Goal: Transaction & Acquisition: Purchase product/service

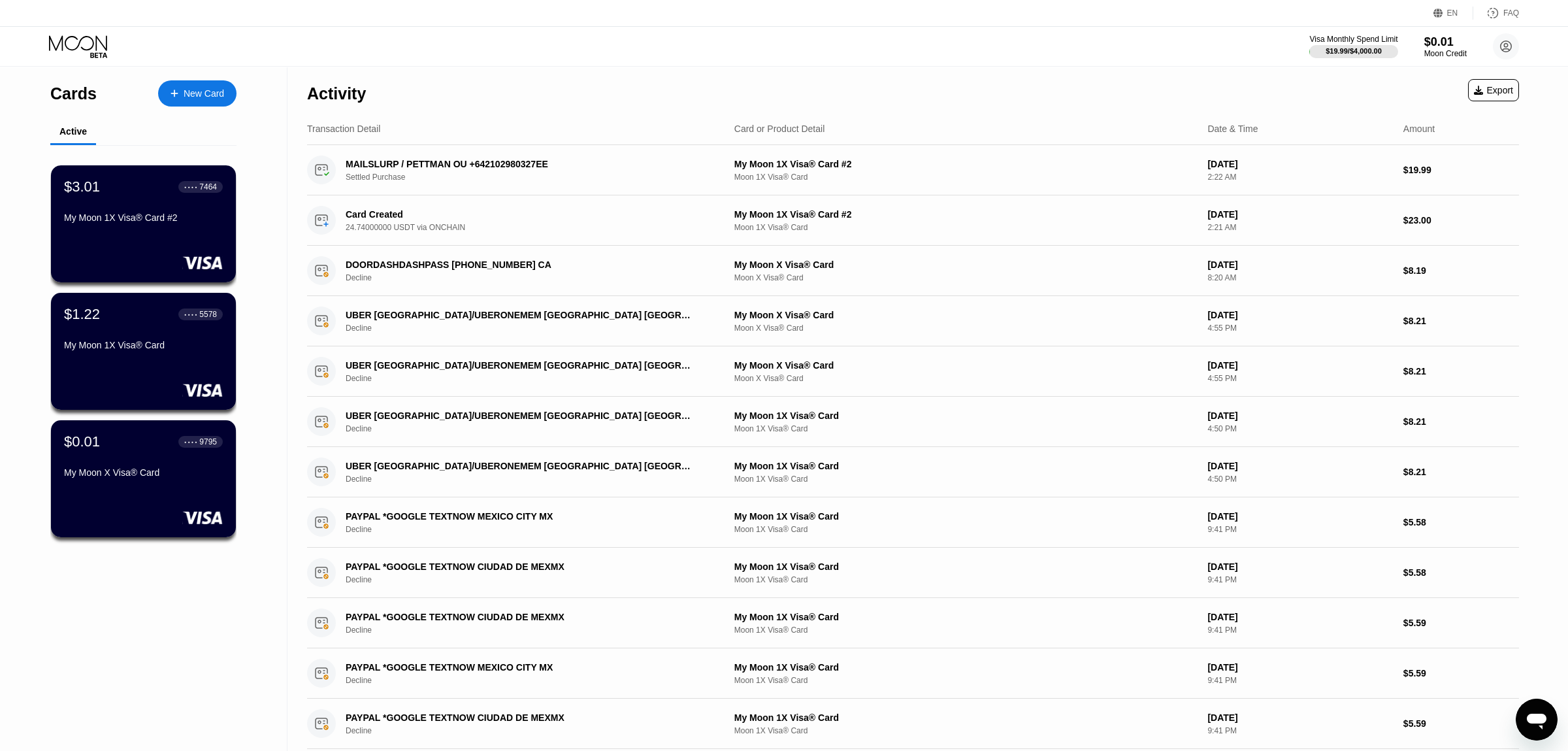
click at [22, 2] on div "EN Language English Save FAQ" at bounding box center [784, 13] width 1568 height 26
click at [203, 91] on div "New Card" at bounding box center [204, 94] width 41 height 11
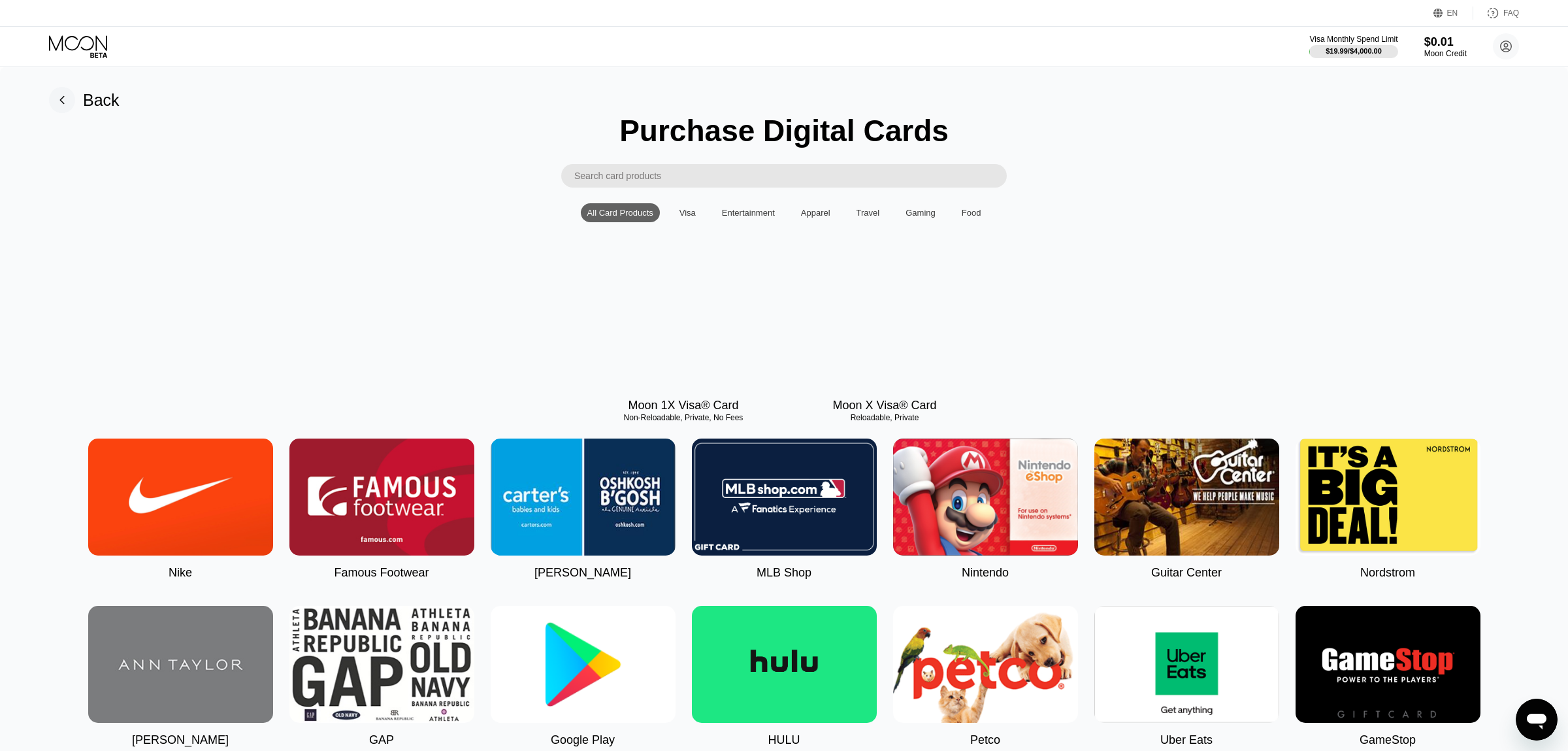
click at [1329, 89] on div "EN Language English Save FAQ Visa Monthly Spend Limit $19.99 / $4,000.00 $0.01 …" at bounding box center [784, 376] width 1568 height 751
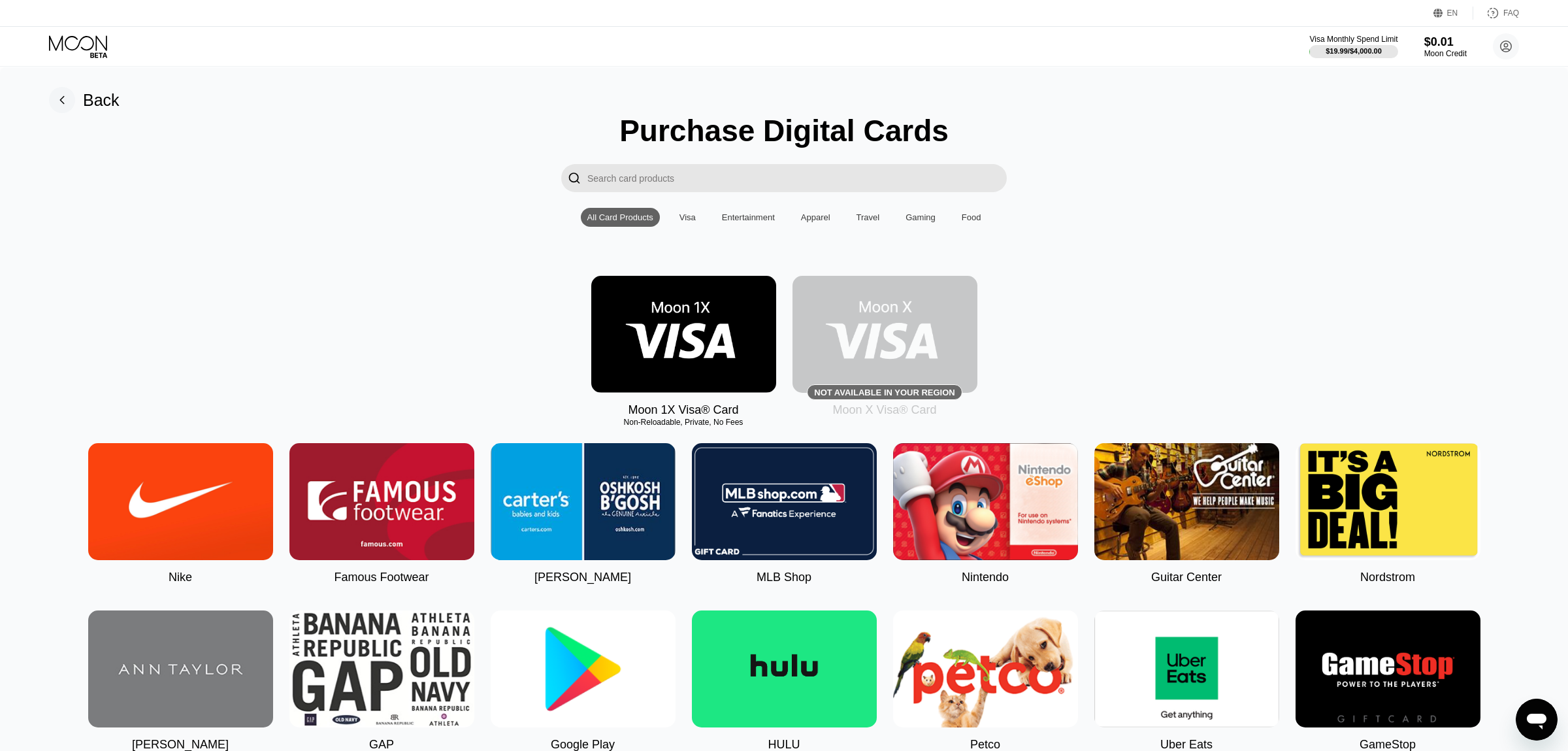
click at [633, 379] on img at bounding box center [684, 334] width 185 height 117
click at [687, 369] on div "Cards New Card Active $3.01 ● ● ● ● 7464 My Moon 1X Visa® Card #2 $1.22 ● ● ● ●…" at bounding box center [784, 376] width 1568 height 751
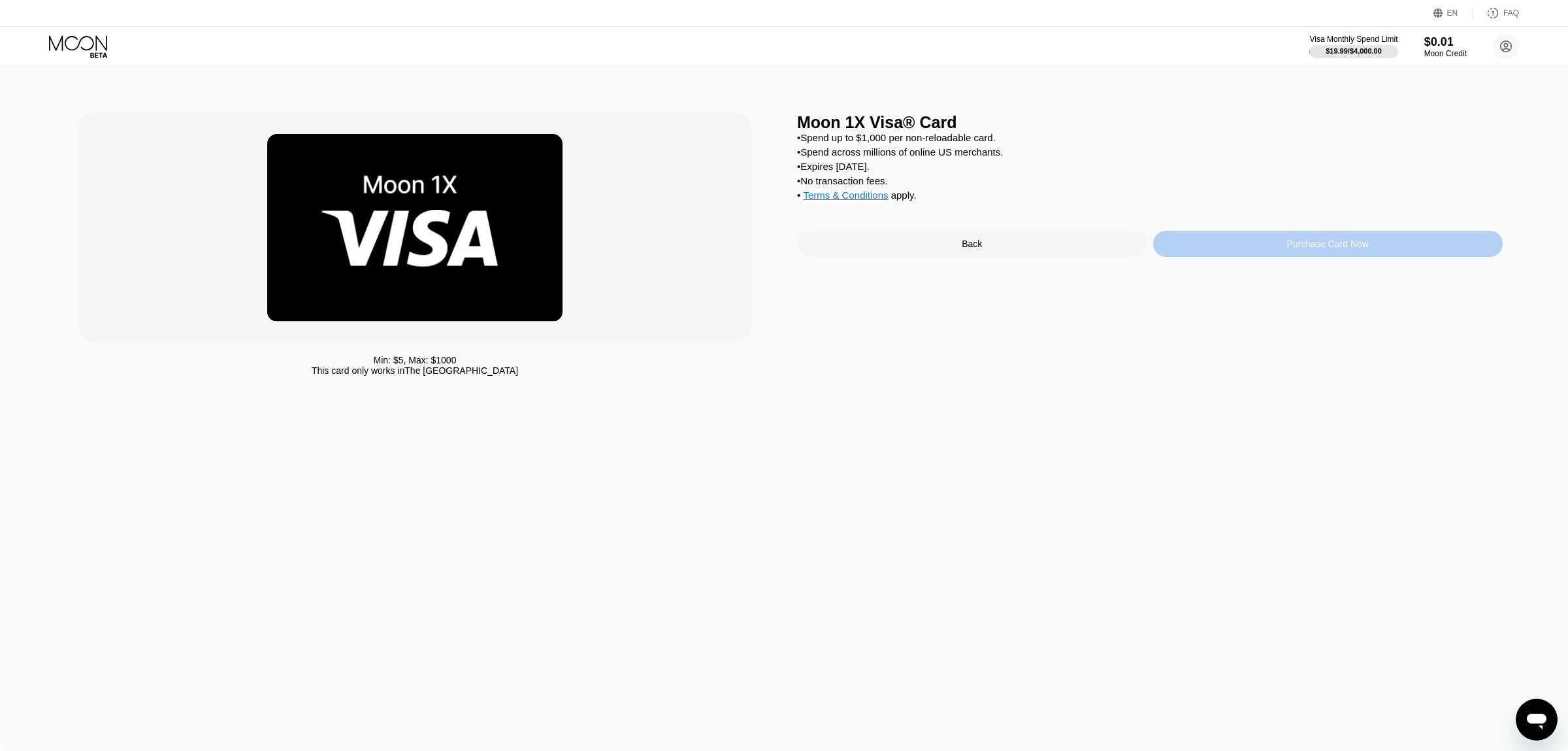
click at [1273, 257] on div "Purchase Card Now" at bounding box center [1328, 243] width 350 height 26
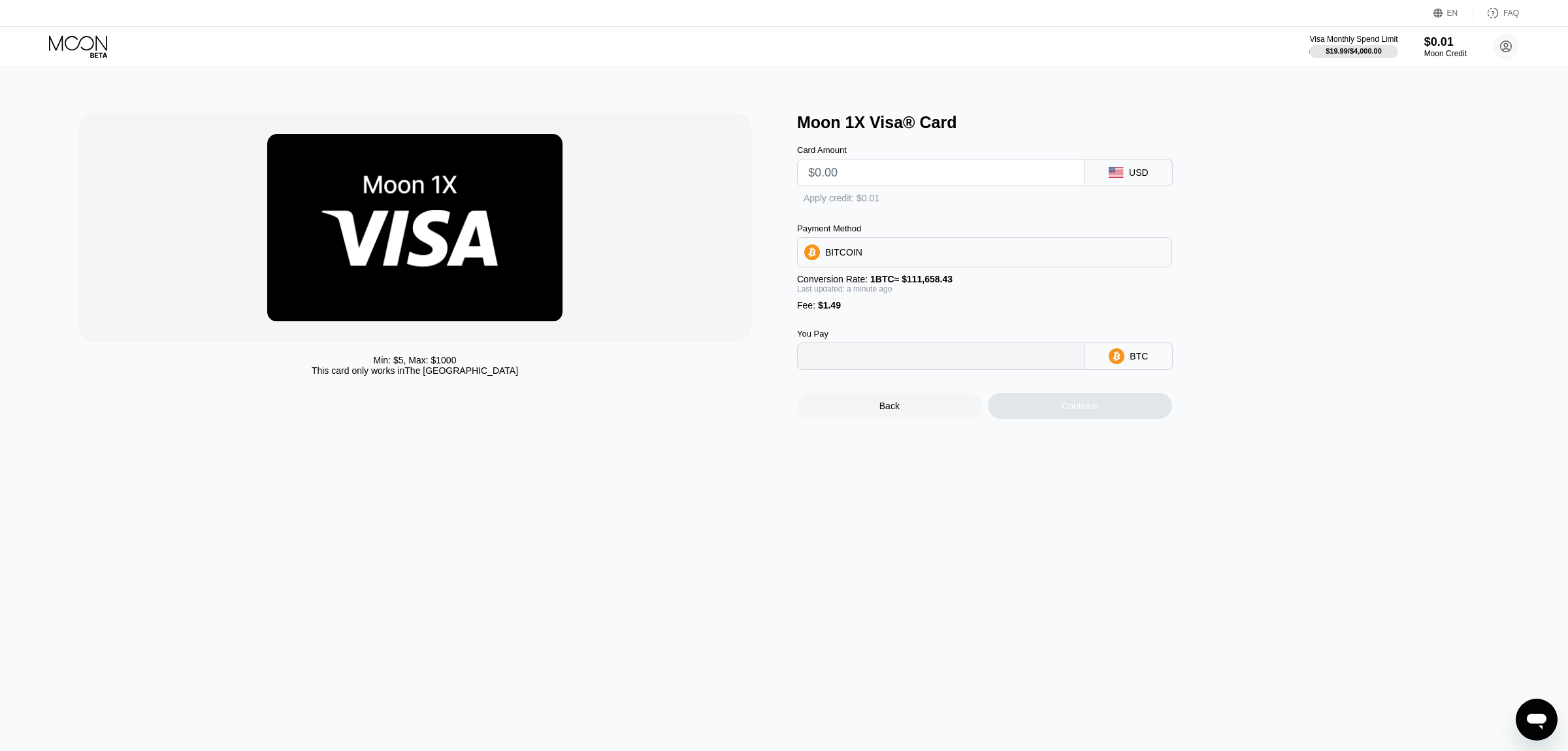
type input "0"
click at [807, 185] on div at bounding box center [940, 172] width 288 height 27
click at [820, 179] on input "text" at bounding box center [940, 172] width 265 height 26
type input "$9"
type input "0.00009395"
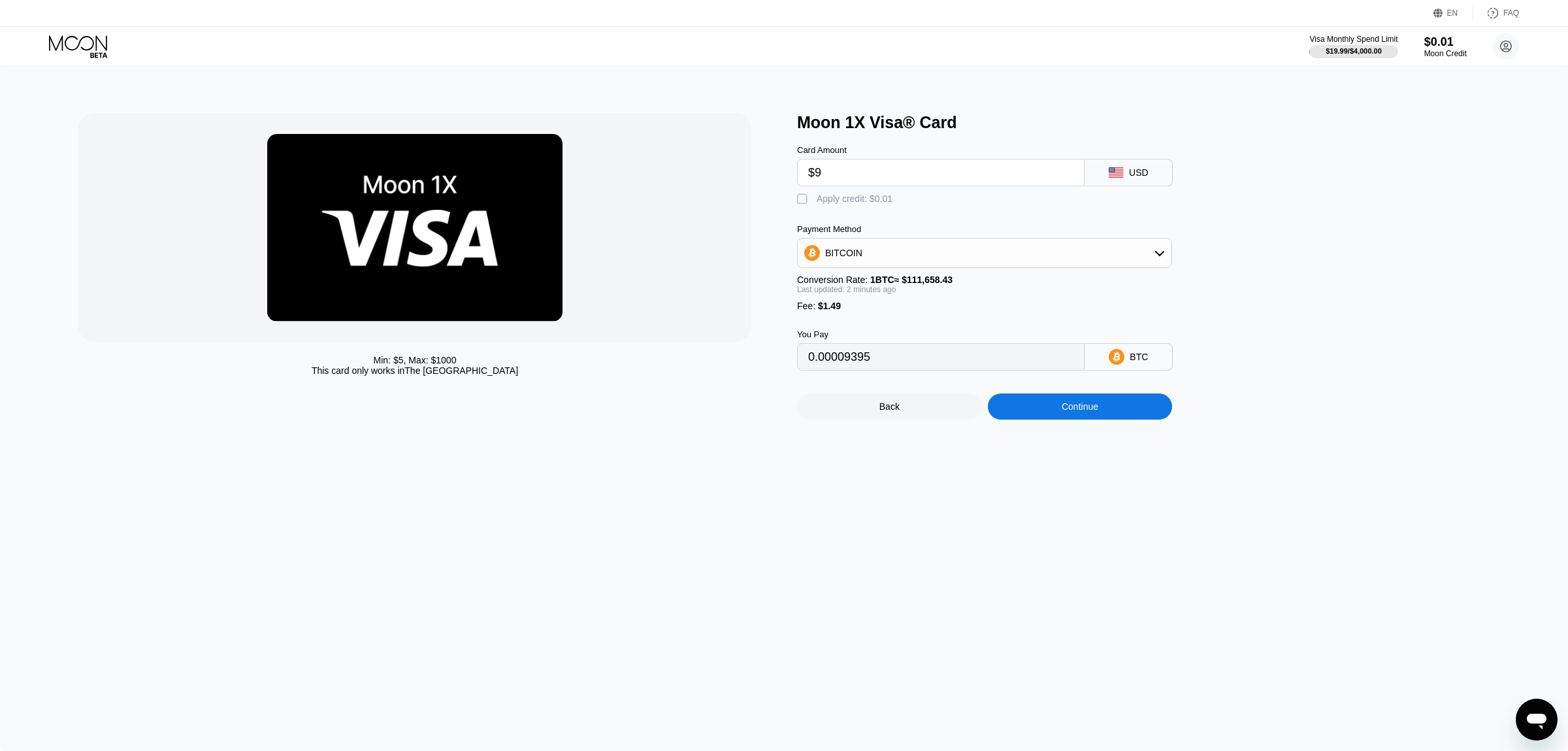
type input "$92"
type input "0.00083729"
type input "$92"
click at [852, 206] on div " Apply credit: $0.01" at bounding box center [847, 199] width 102 height 13
click at [949, 266] on div "BITCOIN" at bounding box center [984, 252] width 374 height 26
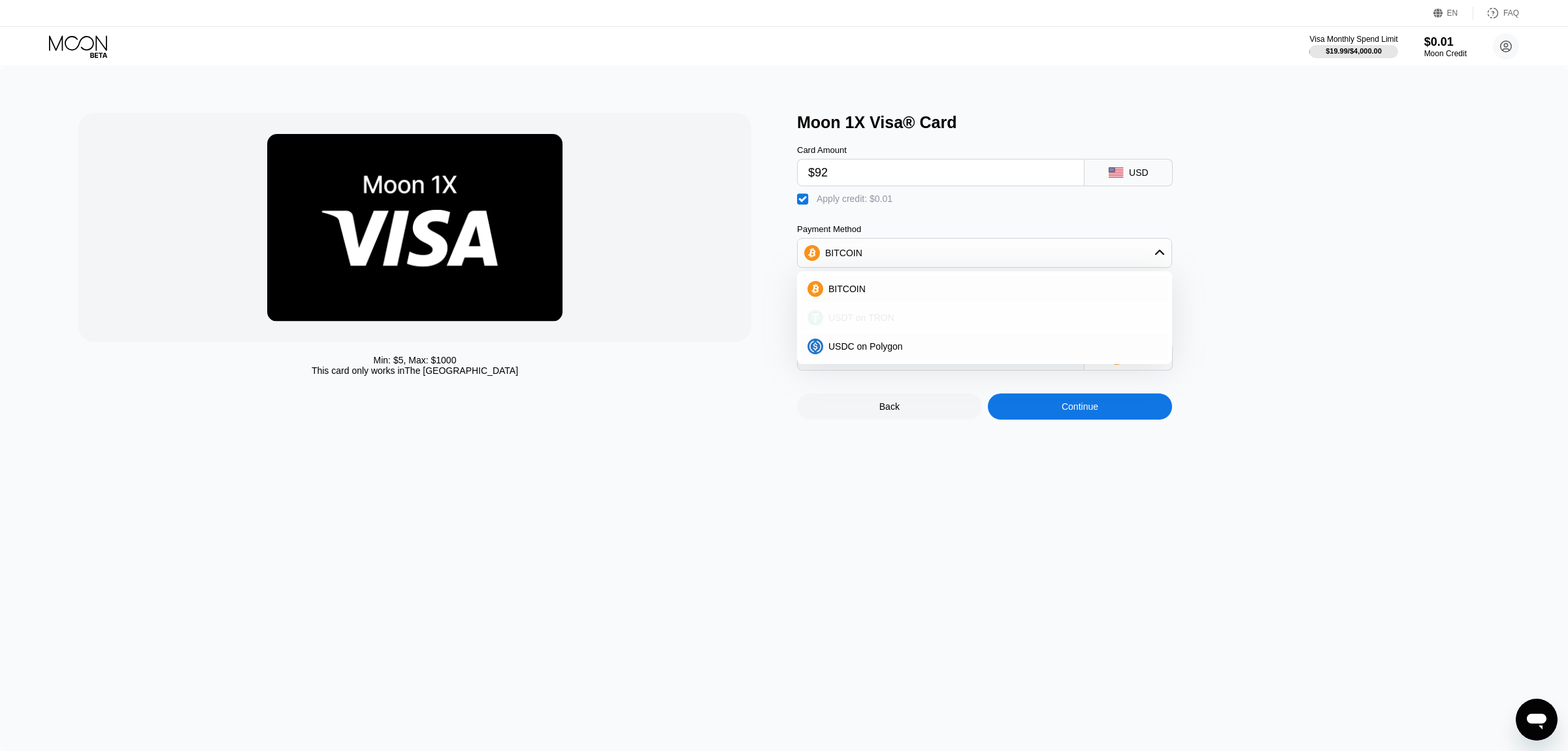
click at [909, 323] on div "USDT on TRON" at bounding box center [992, 317] width 338 height 11
type input "94.42"
click at [1035, 419] on div "Continue" at bounding box center [1080, 406] width 185 height 26
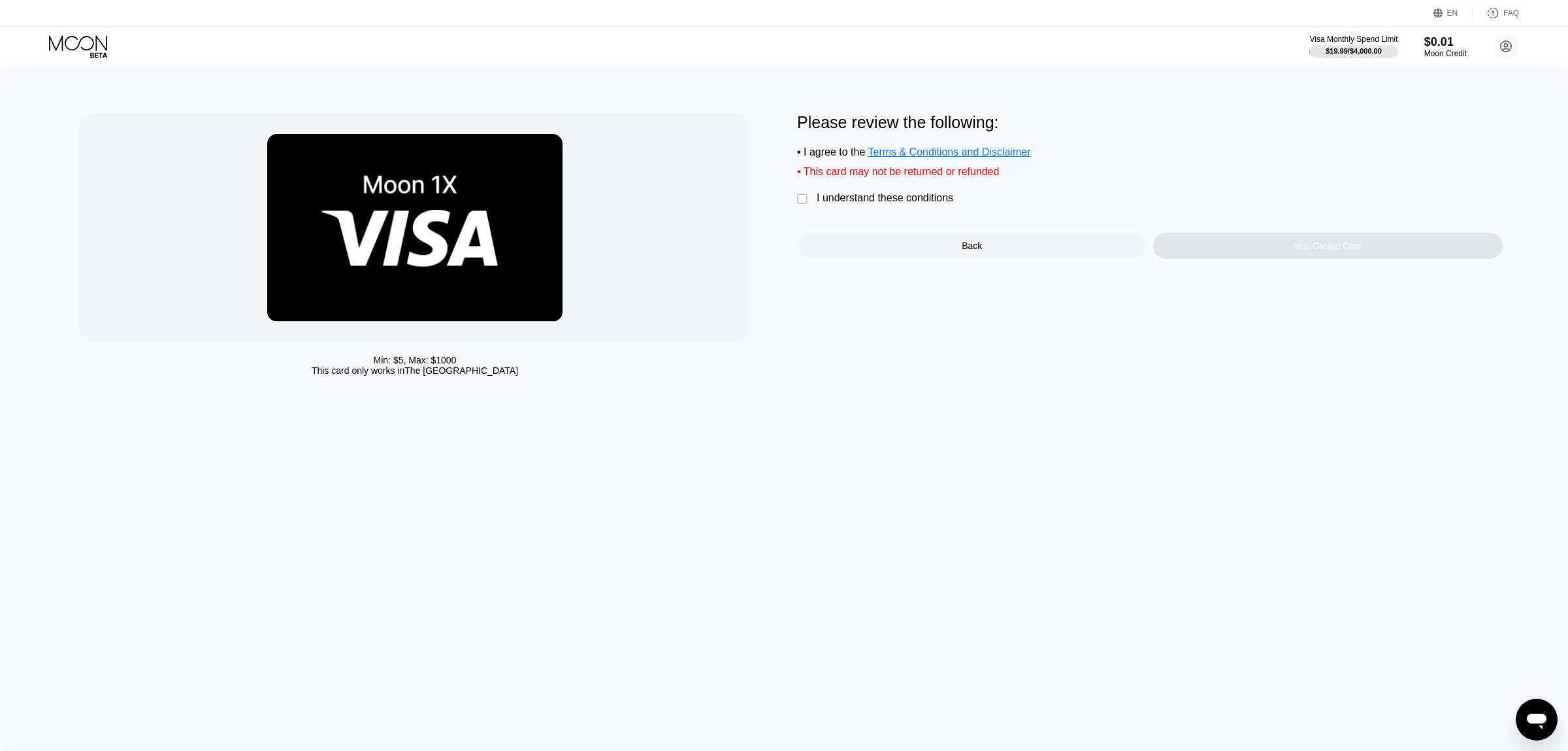
click at [823, 200] on div "I understand these conditions" at bounding box center [884, 198] width 137 height 12
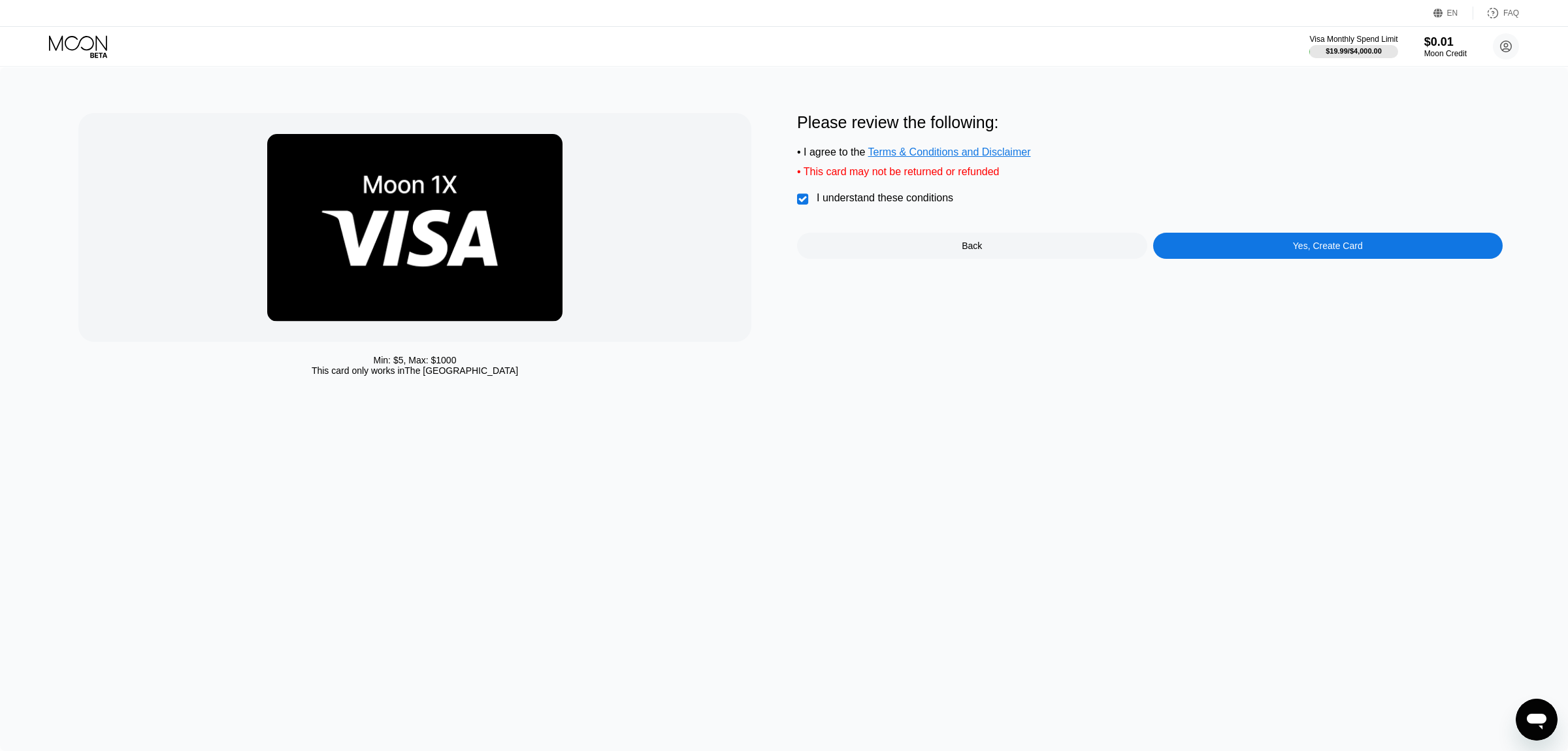
click at [1196, 254] on div "Yes, Create Card" at bounding box center [1328, 246] width 350 height 26
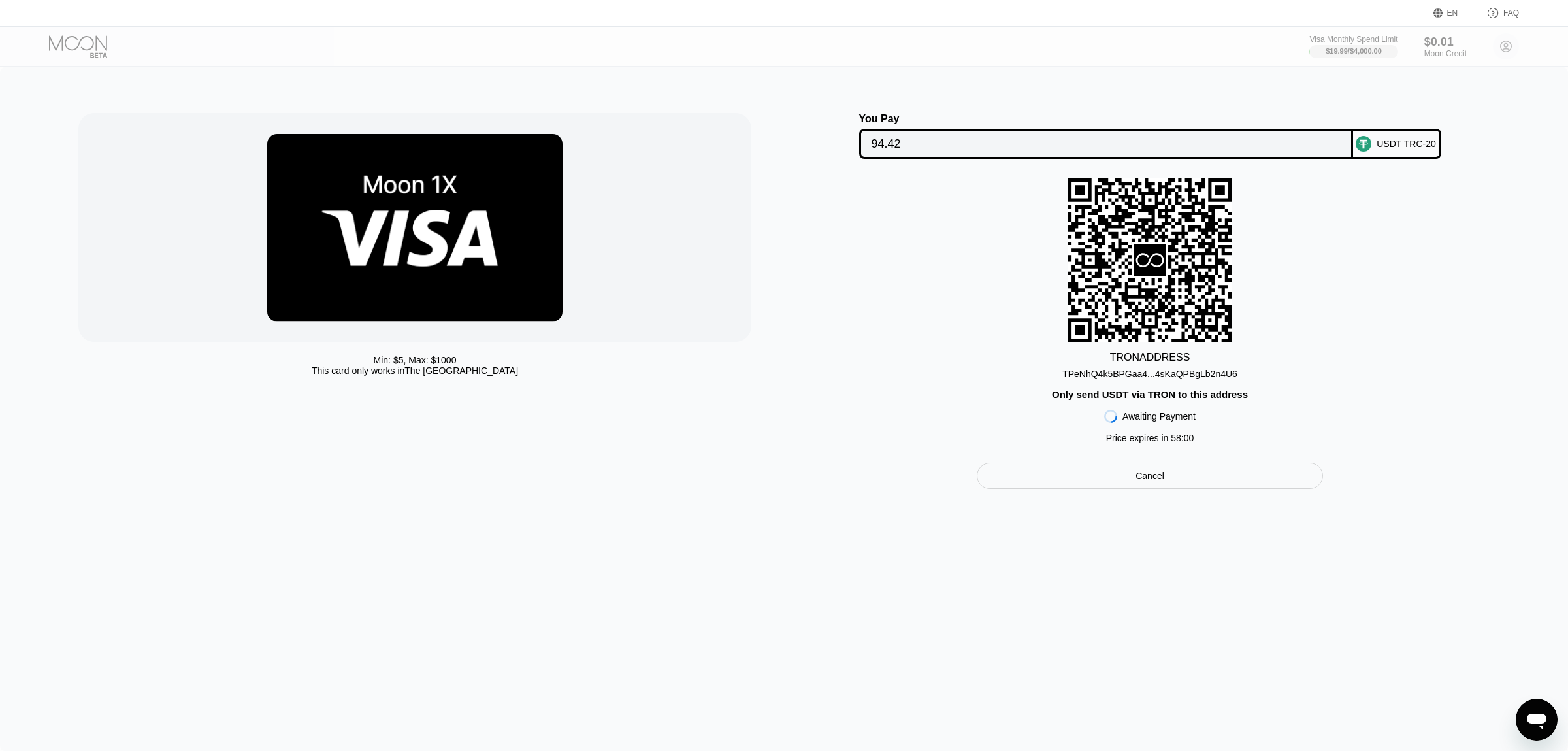
click at [1072, 129] on div "You Pay 94.42" at bounding box center [1106, 136] width 494 height 46
drag, startPoint x: 1045, startPoint y: 154, endPoint x: 951, endPoint y: 5, distance: 176.2
click at [1042, 153] on input "94.42" at bounding box center [1106, 144] width 469 height 26
drag, startPoint x: 1122, startPoint y: 371, endPoint x: 1113, endPoint y: 371, distance: 9.0
click at [1123, 373] on div "TPeNhQ4k5BPGaa4...4sKaQPBgLb2n4U6" at bounding box center [1150, 371] width 175 height 16
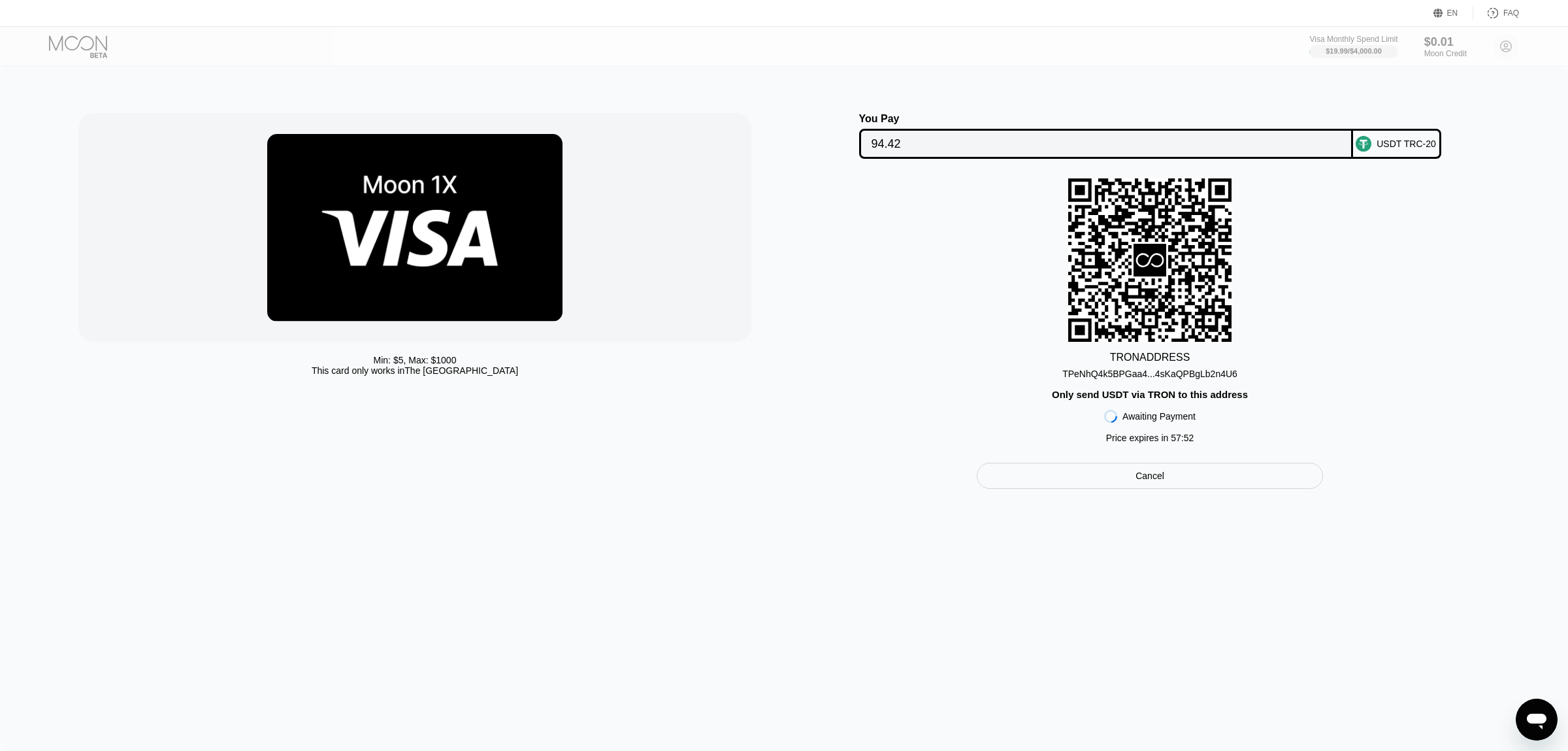
click at [921, 129] on div "You Pay 94.42" at bounding box center [1106, 136] width 494 height 46
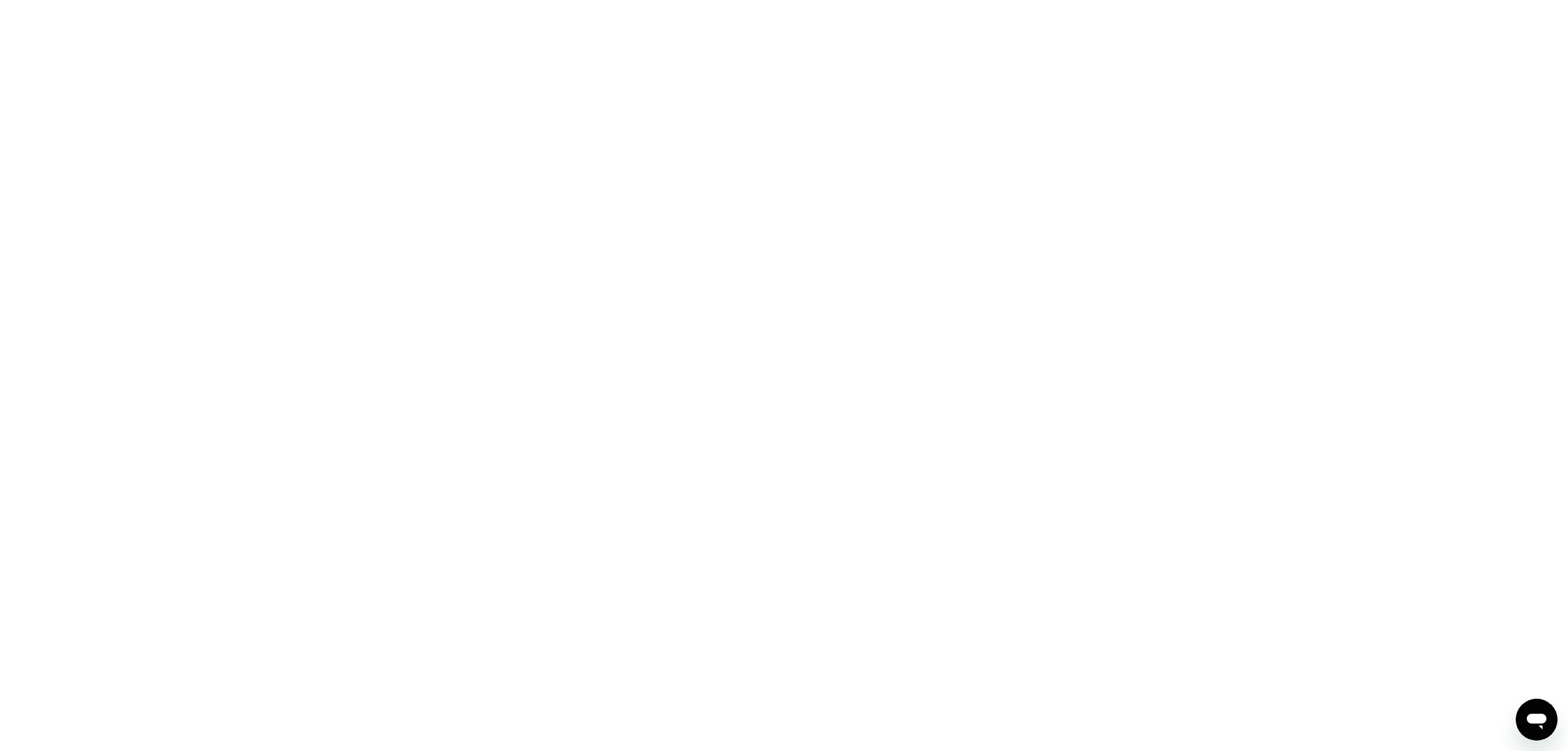
click at [760, 230] on div at bounding box center [784, 376] width 1568 height 751
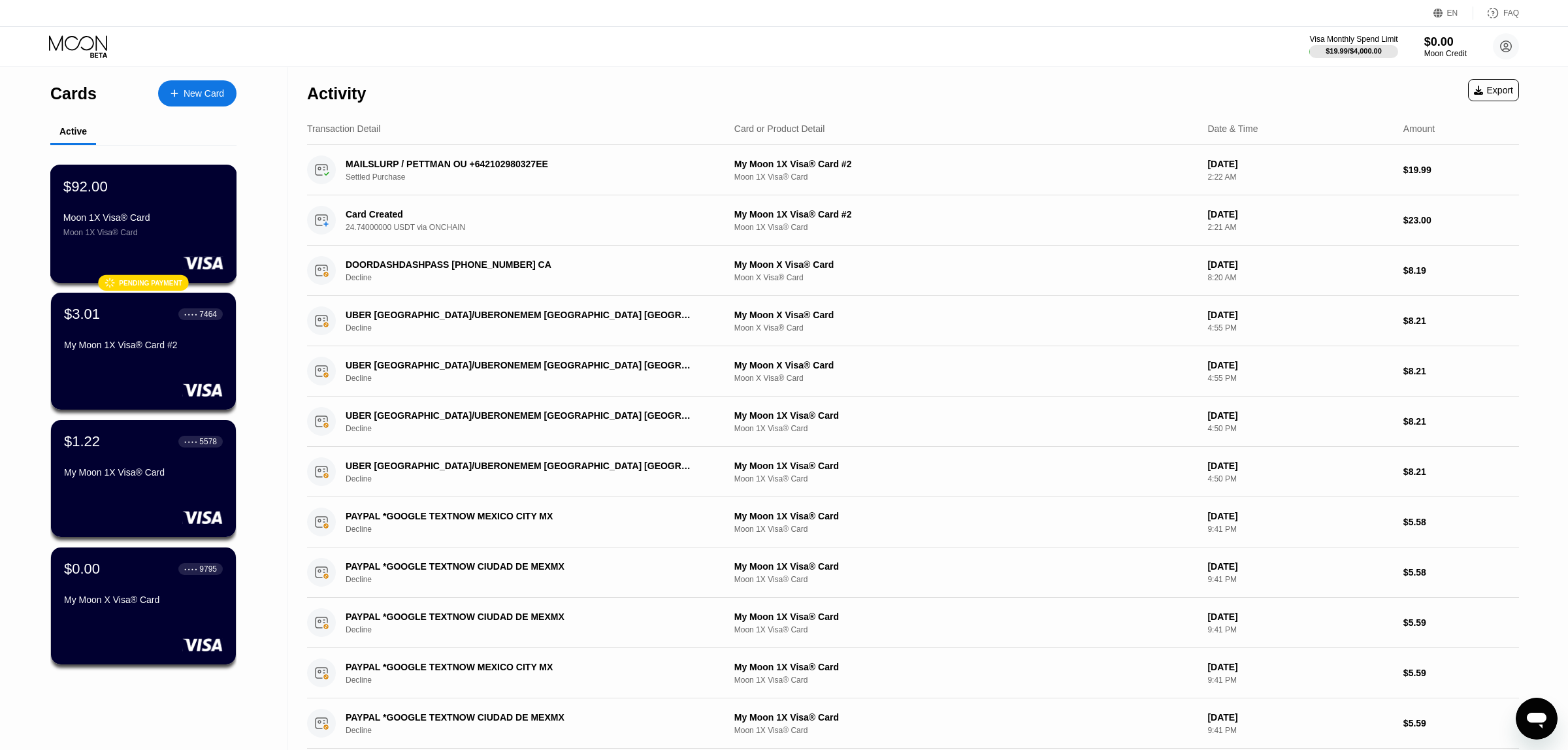
click at [189, 205] on div "$92.00 Moon 1X Visa® Card Moon 1X Visa® Card" at bounding box center [144, 207] width 160 height 60
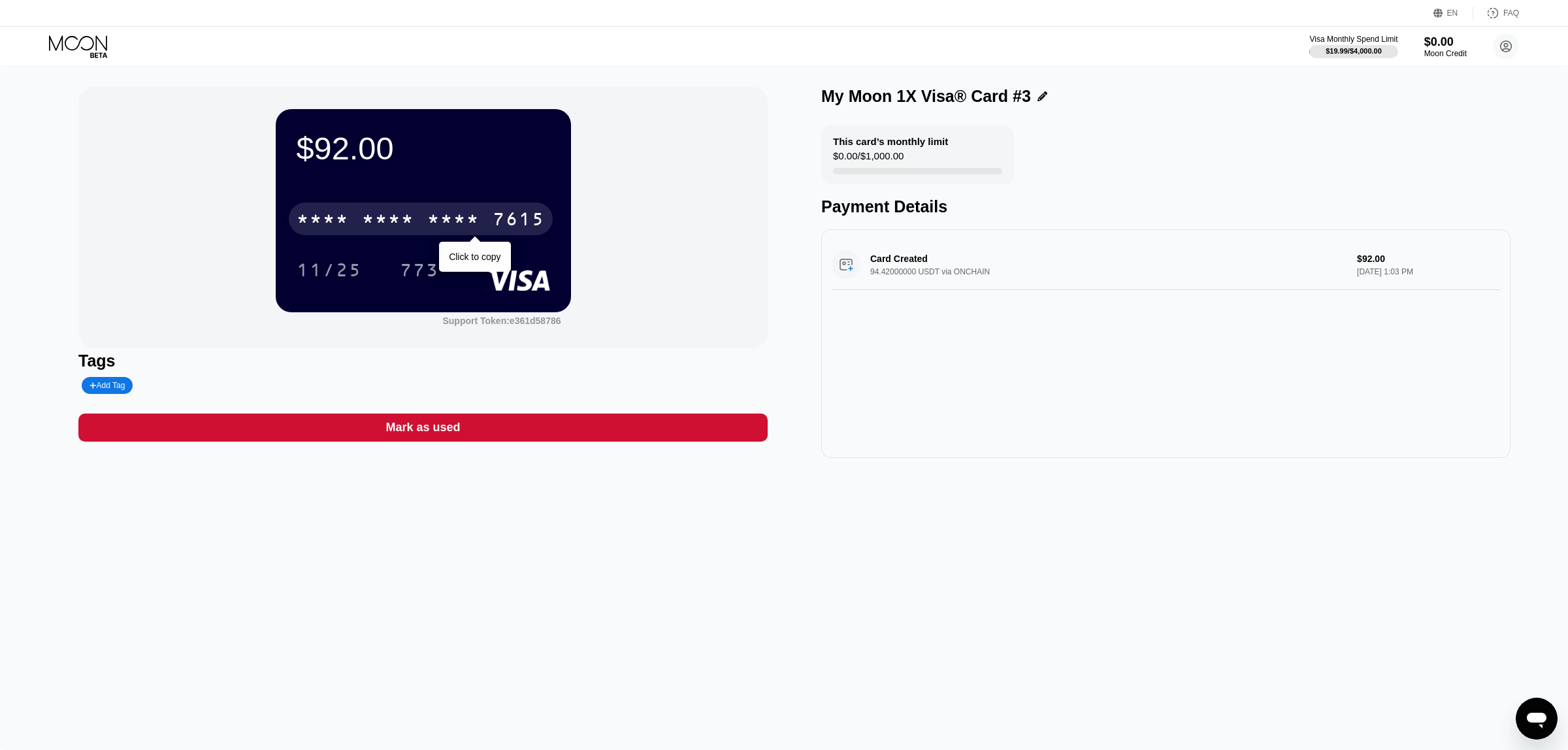
click at [463, 234] on div "* * * * * * * * * * * * 7615" at bounding box center [420, 218] width 264 height 32
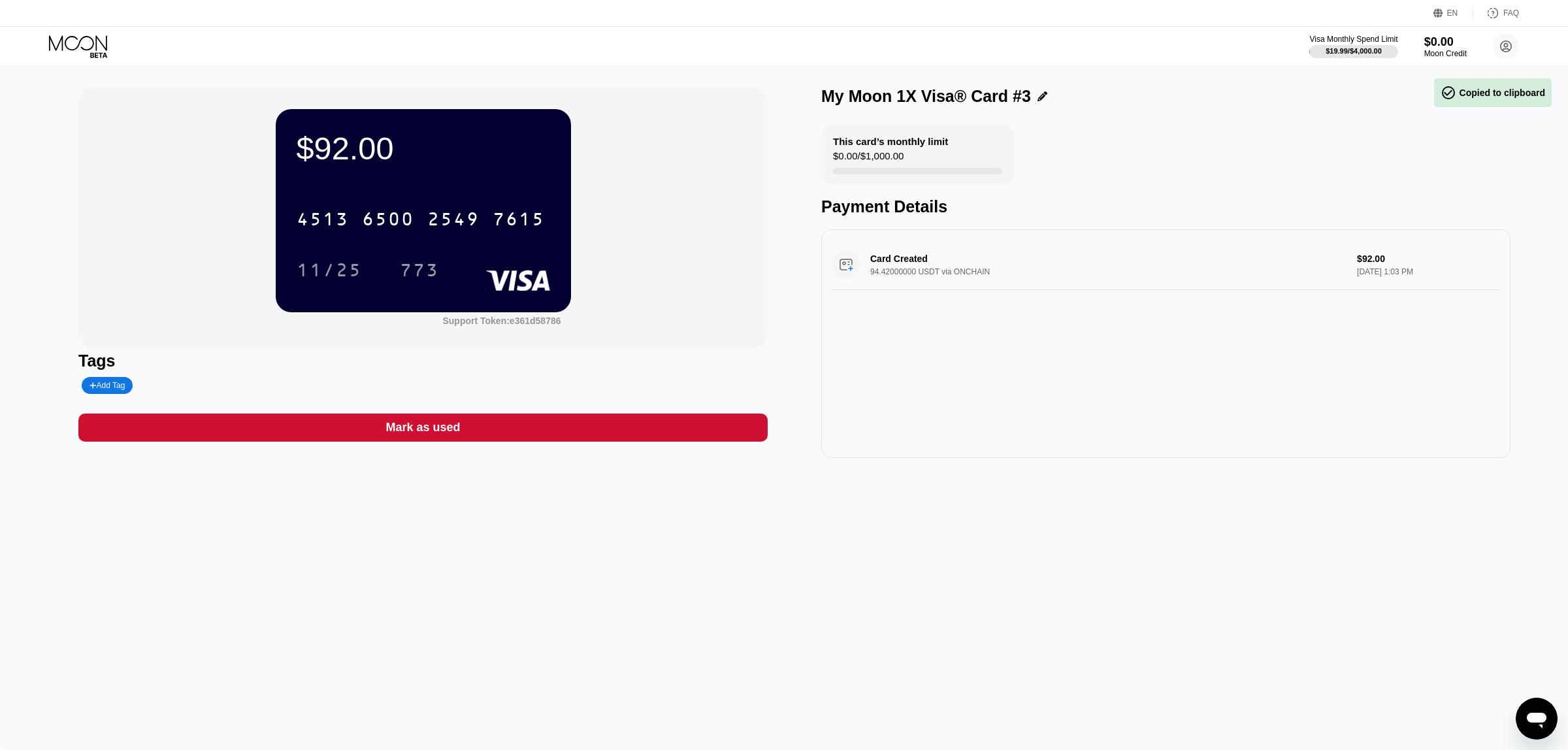
click at [340, 286] on div "11/25" at bounding box center [329, 270] width 85 height 32
click at [338, 282] on div "11/25" at bounding box center [329, 272] width 65 height 21
click at [411, 289] on div "$92.00 4513 6500 2549 7615 11/25 773" at bounding box center [423, 210] width 295 height 202
click at [431, 268] on div "773" at bounding box center [419, 272] width 39 height 21
click at [113, 2] on div "EN Language English Save FAQ" at bounding box center [784, 13] width 1568 height 26
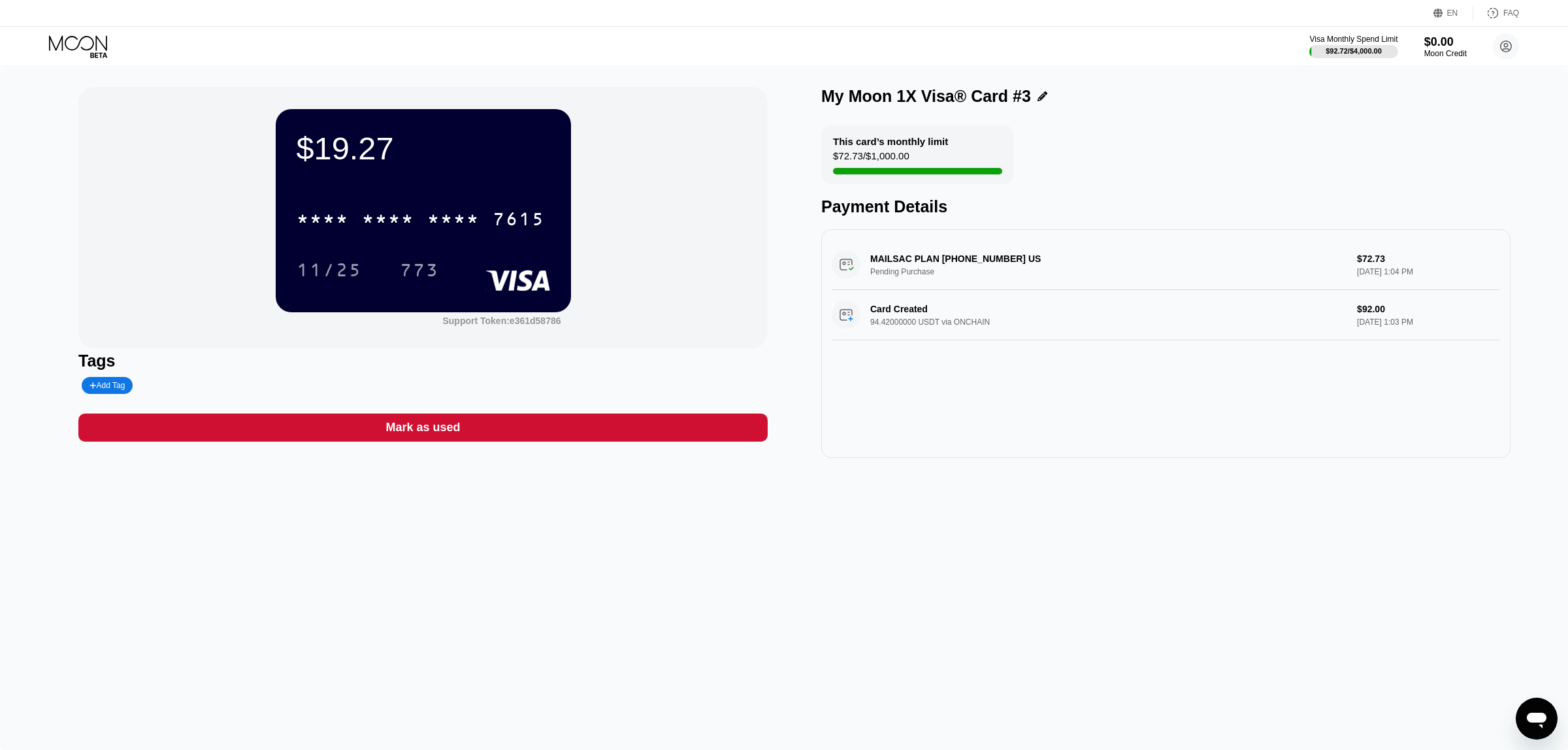
click at [60, 46] on icon at bounding box center [79, 47] width 60 height 23
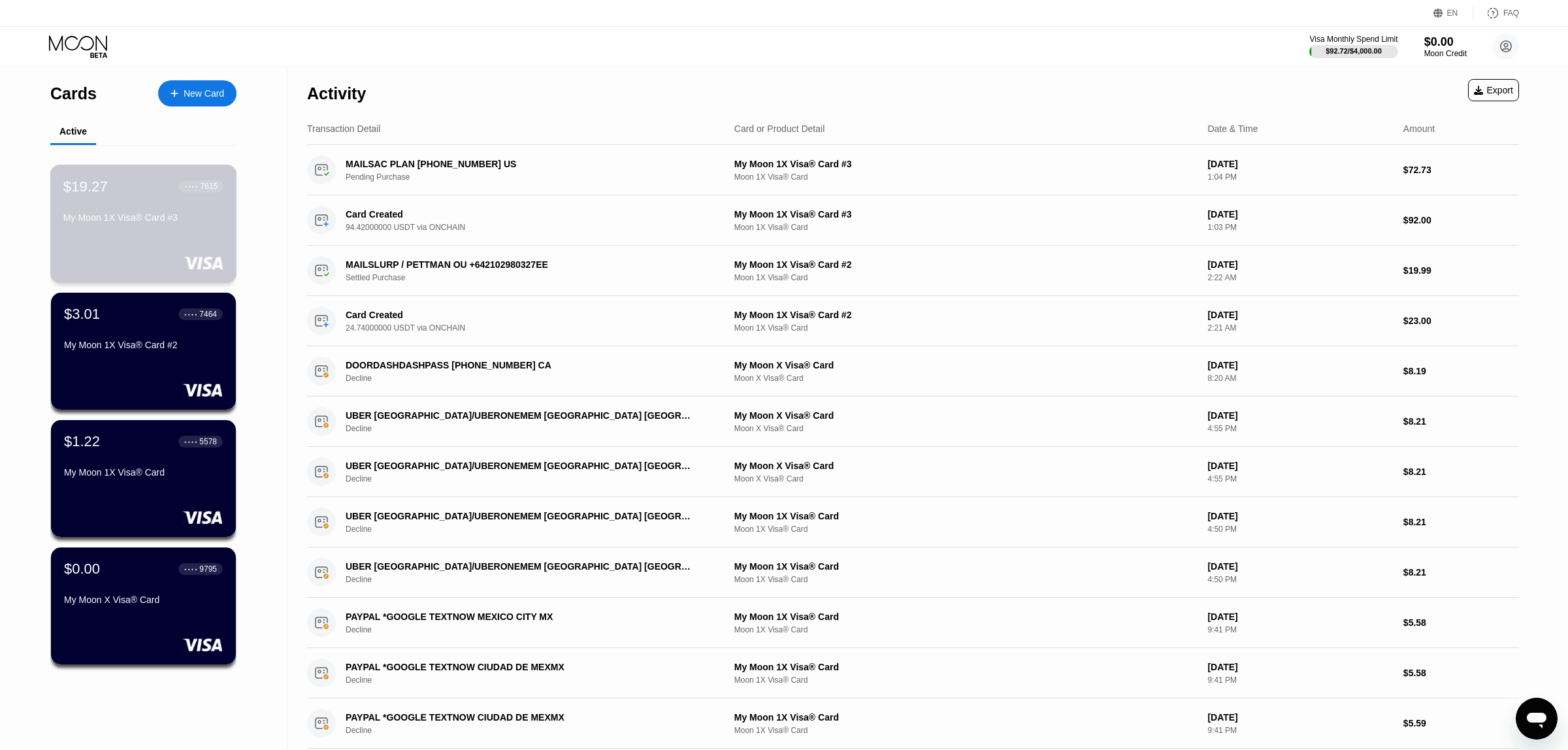
click at [115, 248] on div "$19.27 ● ● ● ● 7615 My Moon 1X Visa® Card #3" at bounding box center [144, 224] width 187 height 119
